Goal: Information Seeking & Learning: Find specific fact

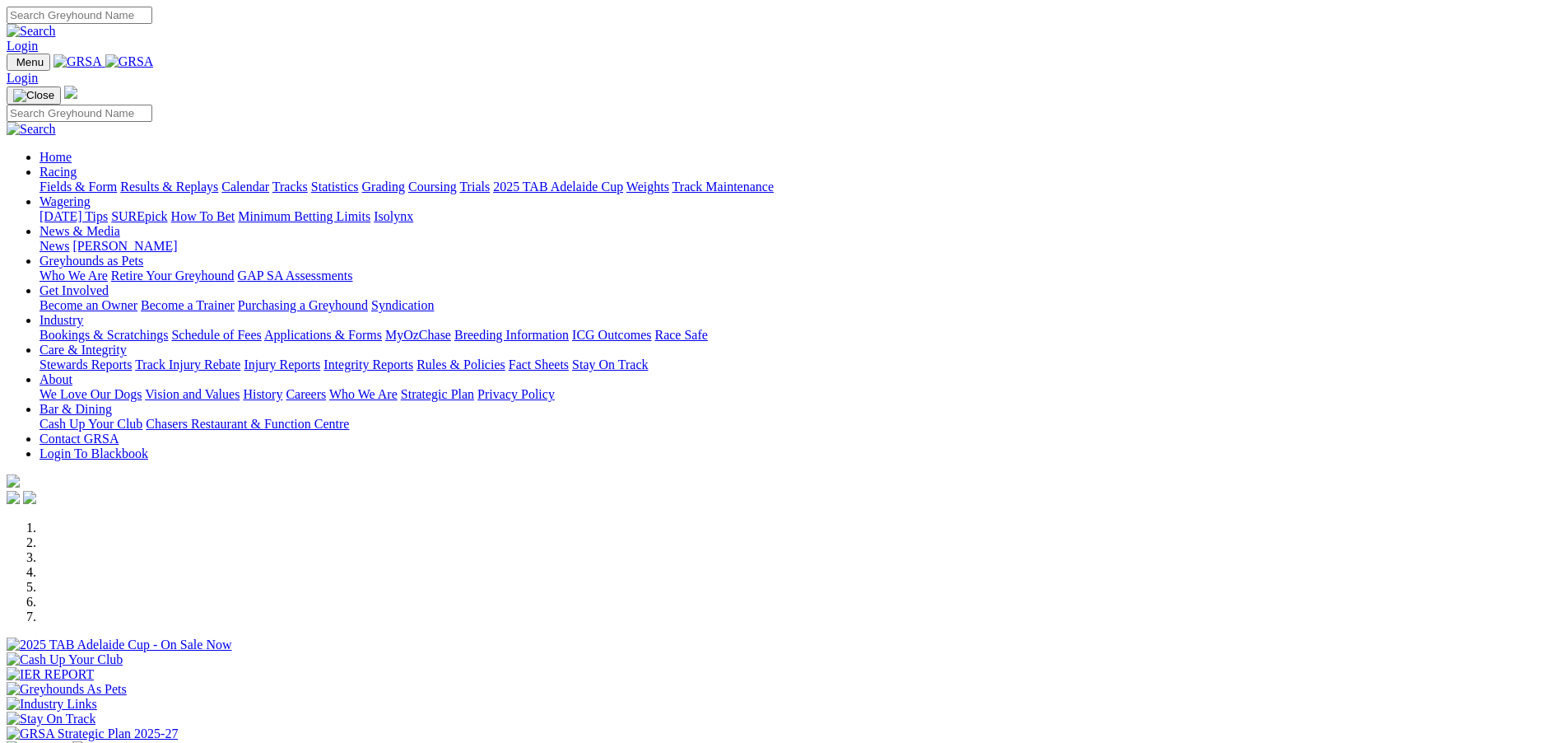
click at [117, 180] on link "Fields & Form" at bounding box center [77, 186] width 77 height 14
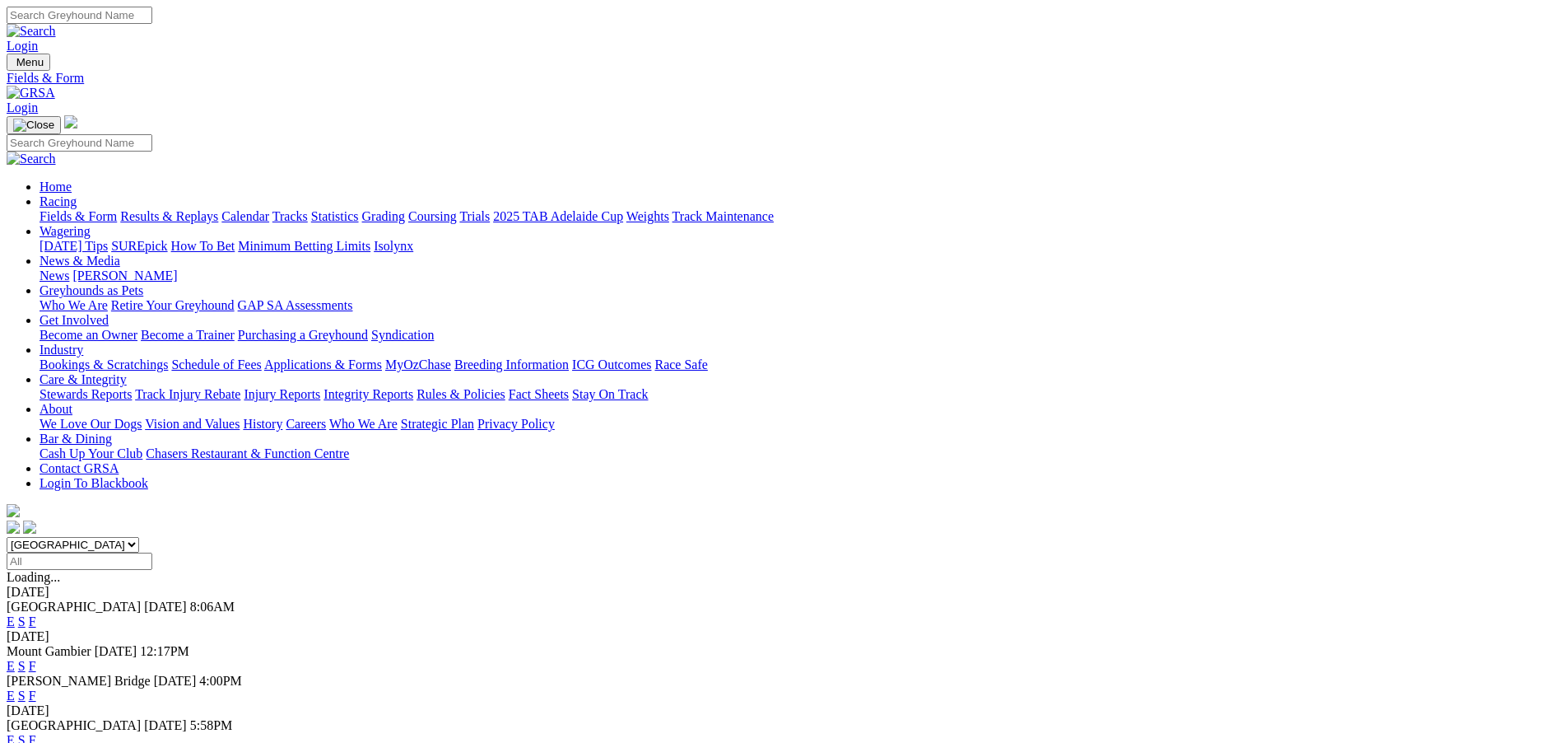
click at [141, 600] on span "[GEOGRAPHIC_DATA]" at bounding box center [74, 606] width 134 height 14
click at [218, 209] on link "Results & Replays" at bounding box center [168, 216] width 98 height 14
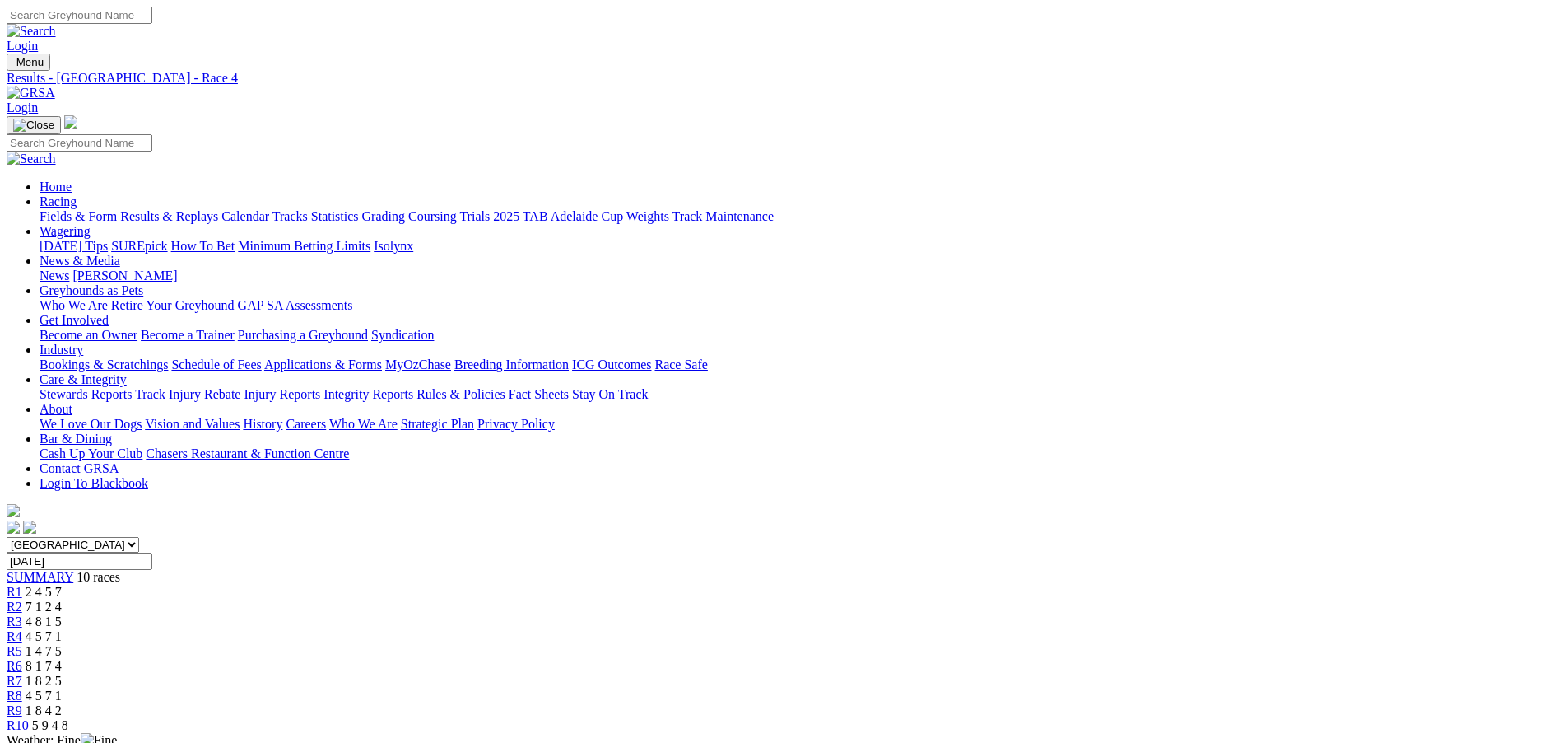
click at [22, 644] on link "R5" at bounding box center [14, 651] width 16 height 14
click at [61, 659] on span "8 1 7 4" at bounding box center [43, 666] width 36 height 14
click at [29, 718] on link "R10" at bounding box center [18, 724] width 22 height 14
click at [61, 703] on span "1 8 4 2" at bounding box center [43, 709] width 36 height 14
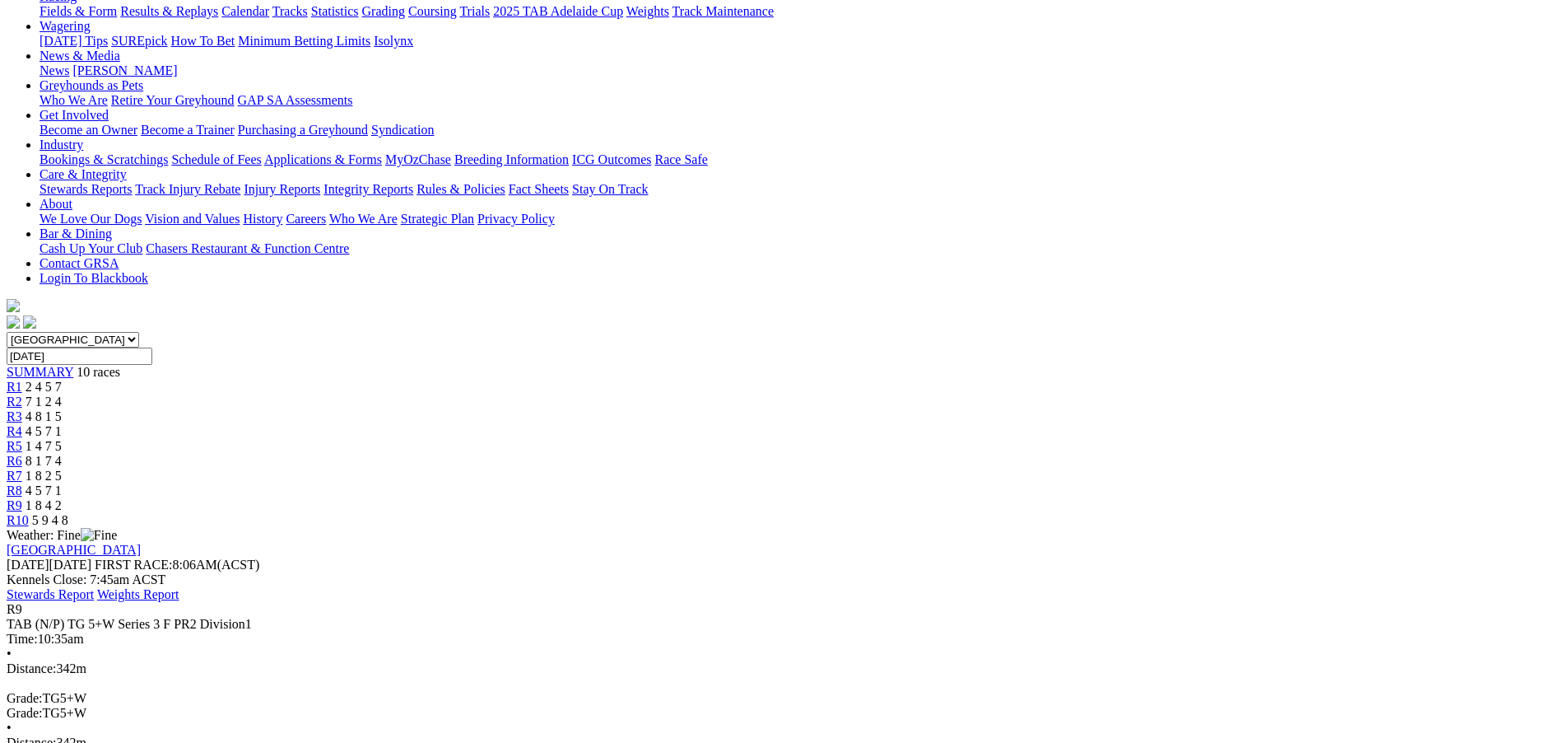
scroll to position [61, 0]
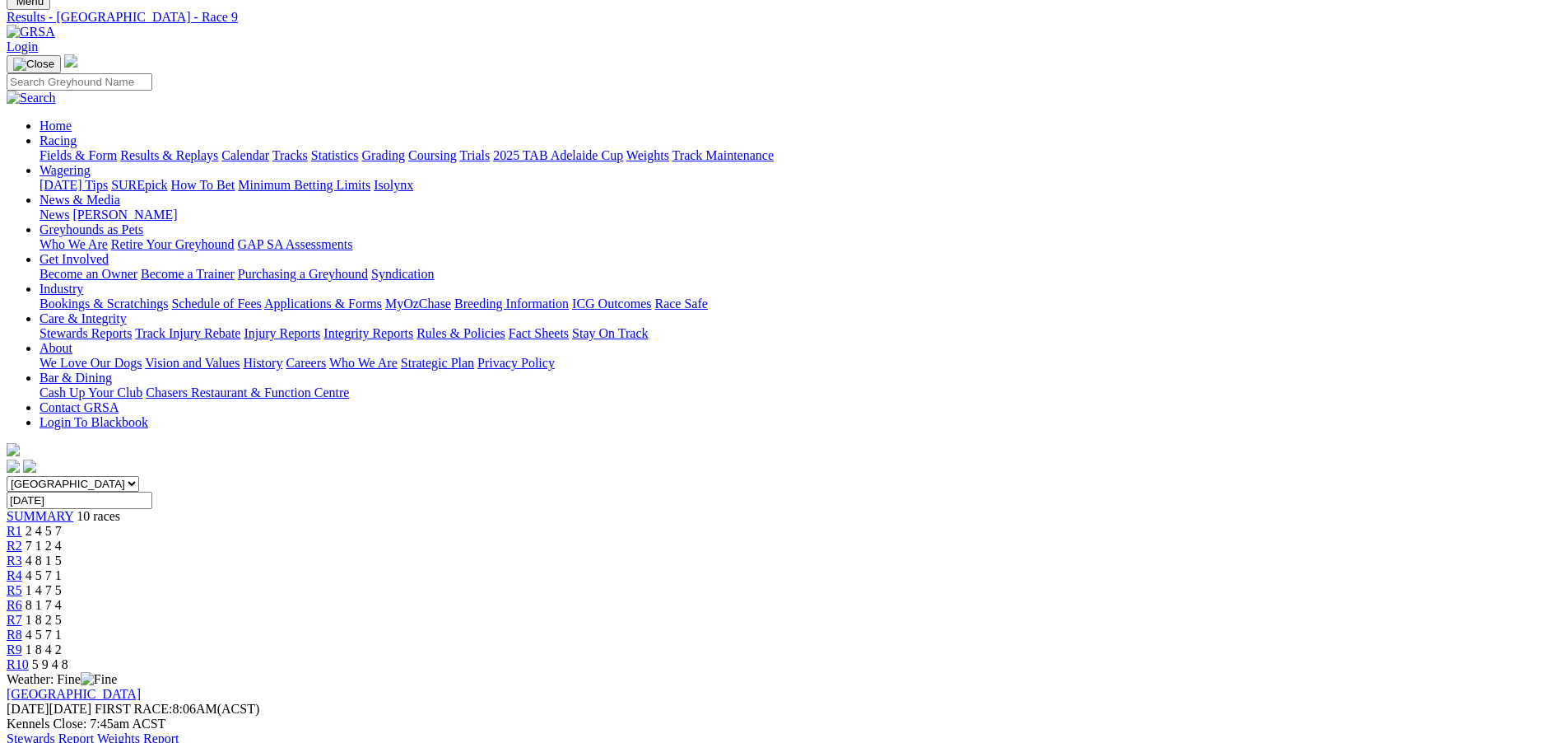
click at [61, 628] on span "4 5 7 1" at bounding box center [43, 634] width 36 height 14
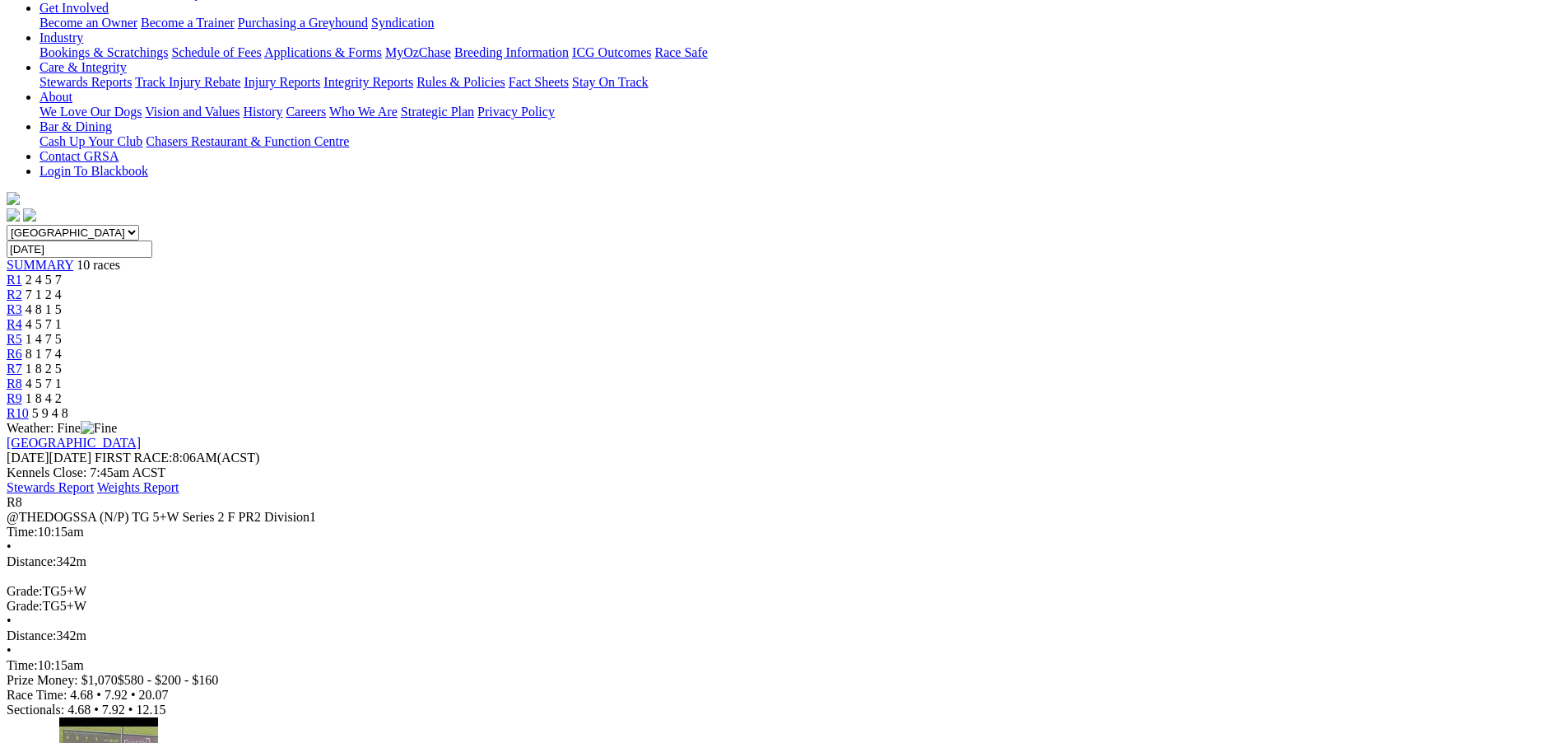
scroll to position [313, 0]
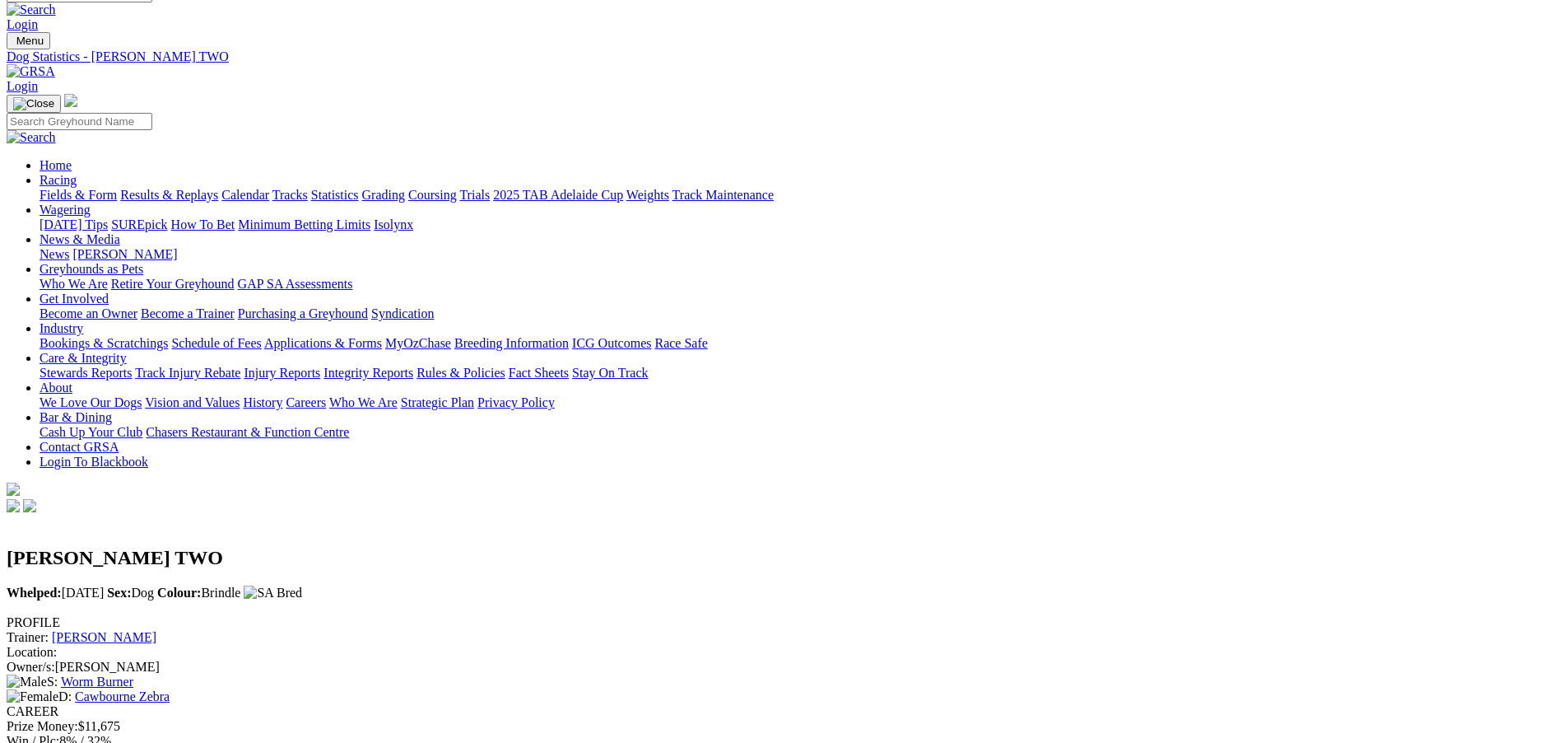
scroll to position [16, 0]
